Goal: Communication & Community: Share content

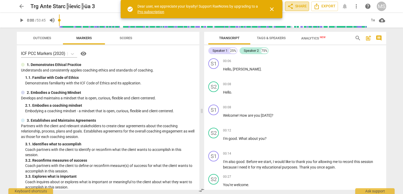
click at [300, 8] on span "share Share" at bounding box center [296, 6] width 19 height 6
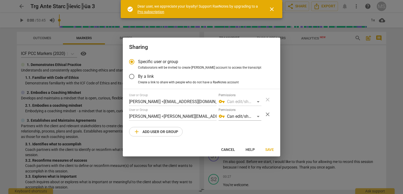
click at [268, 150] on span "Save" at bounding box center [269, 149] width 9 height 5
radio input "false"
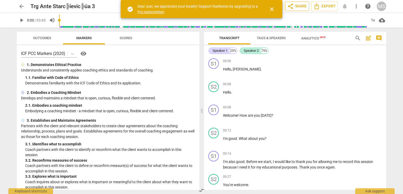
click at [300, 5] on span "share Share" at bounding box center [296, 6] width 19 height 6
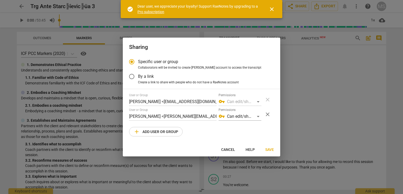
click at [250, 151] on span "Help" at bounding box center [249, 149] width 9 height 5
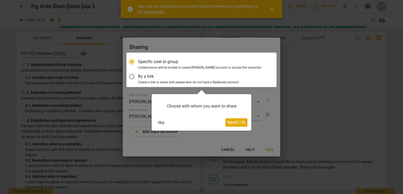
click at [232, 121] on span "Next ( 1 / 4 )" at bounding box center [236, 122] width 18 height 5
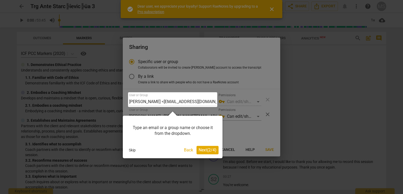
click at [206, 149] on span "Next ( 2 / 4 )" at bounding box center [208, 149] width 18 height 5
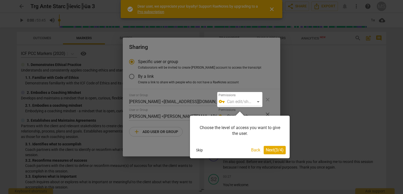
click at [270, 150] on span "Next ( 3 / 4 )" at bounding box center [275, 149] width 18 height 5
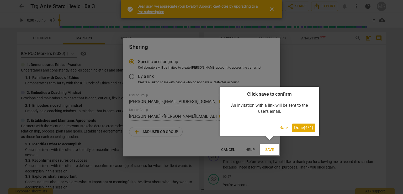
click at [306, 129] on span "Done ( 4 / 4 )" at bounding box center [303, 127] width 19 height 5
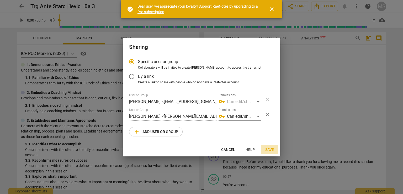
click at [271, 150] on span "Save" at bounding box center [269, 149] width 9 height 5
radio input "false"
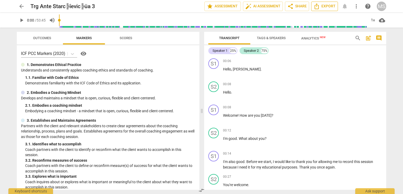
click at [317, 6] on icon "Export" at bounding box center [316, 6] width 4 height 6
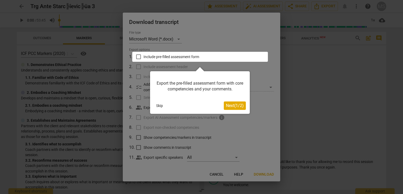
click at [303, 88] on div at bounding box center [201, 97] width 403 height 194
click at [231, 106] on span "Next ( 1 / 2 )" at bounding box center [235, 105] width 18 height 5
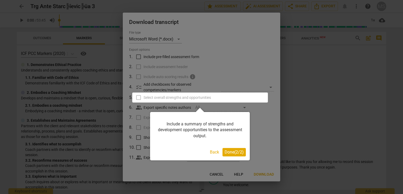
click at [229, 150] on span "Done ( 2 / 2 )" at bounding box center [233, 151] width 19 height 5
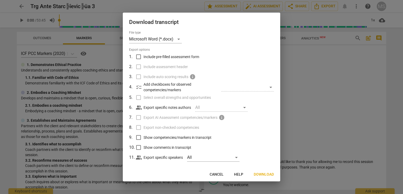
click at [319, 64] on div at bounding box center [201, 97] width 403 height 194
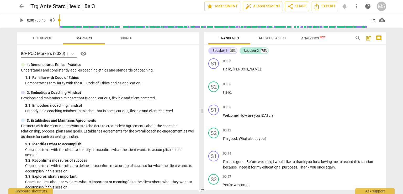
click at [303, 7] on span "share Share" at bounding box center [296, 6] width 19 height 6
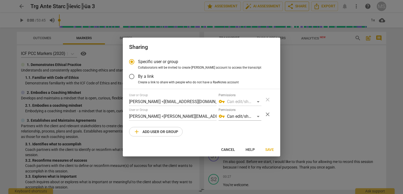
radio input "false"
click at [132, 76] on input "By a link" at bounding box center [131, 76] width 13 height 13
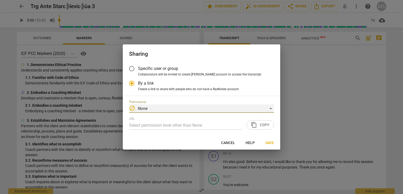
click at [272, 108] on div "block None" at bounding box center [201, 108] width 145 height 8
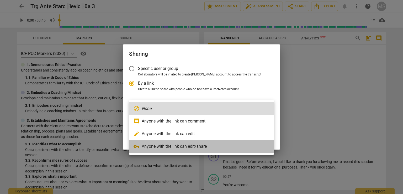
click at [168, 144] on li "vpn_key Anyone with the link can edit/share" at bounding box center [201, 146] width 145 height 13
radio input "false"
type input "https://app.raenotes.com/meeting/1ed65c8463744caf9ad48646ada78125"
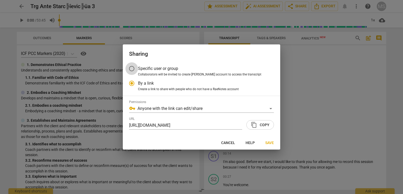
click at [131, 68] on input "Specific user or group" at bounding box center [131, 68] width 13 height 13
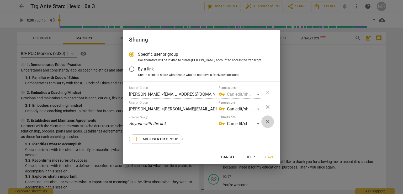
click at [266, 121] on span "close" at bounding box center [267, 121] width 6 height 6
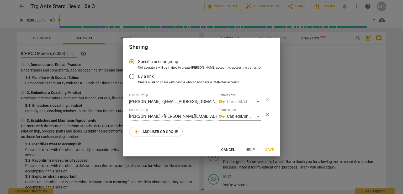
click at [332, 111] on div at bounding box center [201, 97] width 403 height 194
radio input "false"
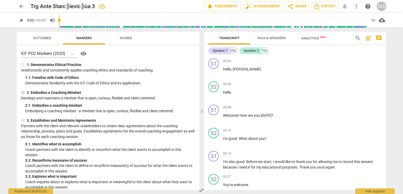
scroll to position [1292, 0]
